Goal: Navigation & Orientation: Find specific page/section

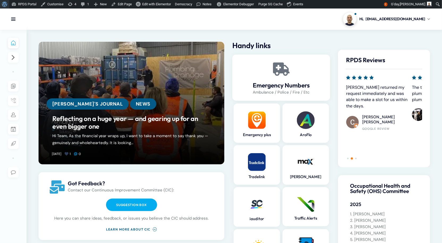
click at [5, 5] on span "Toolbar" at bounding box center [4, 3] width 4 height 7
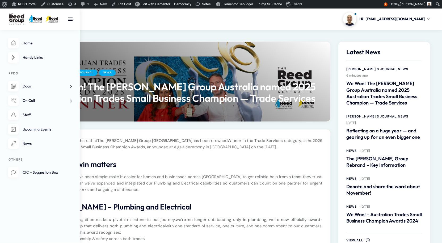
click at [16, 49] on li "Home" at bounding box center [40, 43] width 64 height 11
click at [26, 45] on span "Home" at bounding box center [28, 43] width 10 height 5
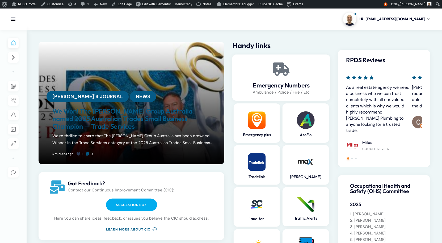
click at [134, 107] on link "We Won! The [PERSON_NAME] Group Australia named 2025 Australian Trades Small Bu…" at bounding box center [131, 118] width 158 height 23
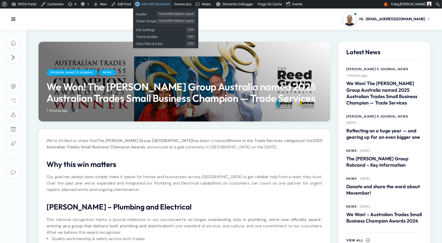
click at [158, 6] on span "Edit with Elementor" at bounding box center [155, 4] width 29 height 4
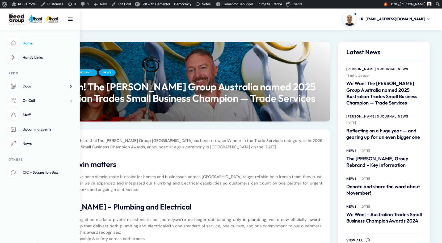
click at [22, 49] on link "Home" at bounding box center [40, 43] width 64 height 11
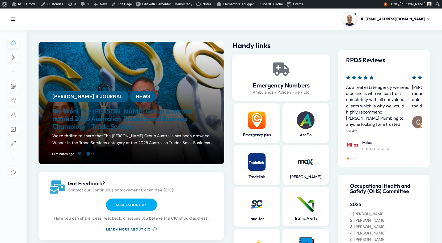
click at [146, 115] on link "We Won! The [PERSON_NAME] Group Australia named 2025 Australian Trades Small Bu…" at bounding box center [131, 118] width 158 height 23
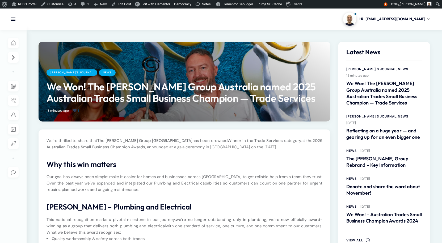
click at [82, 113] on link "1" at bounding box center [77, 110] width 9 height 5
